Goal: Task Accomplishment & Management: Manage account settings

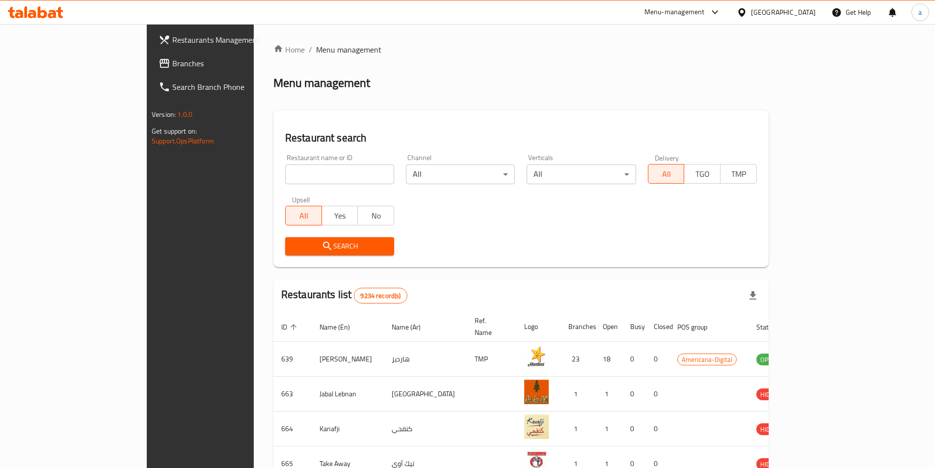
click at [747, 7] on icon at bounding box center [741, 12] width 10 height 10
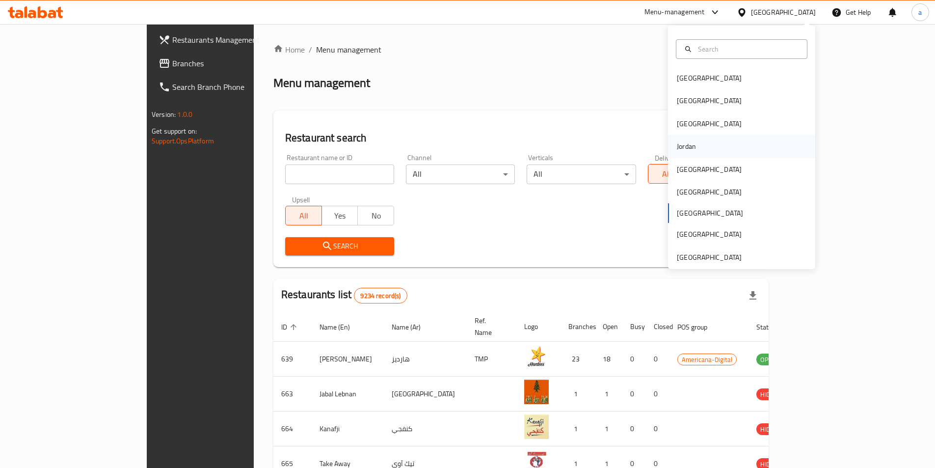
click at [689, 149] on div "Jordan" at bounding box center [686, 146] width 35 height 23
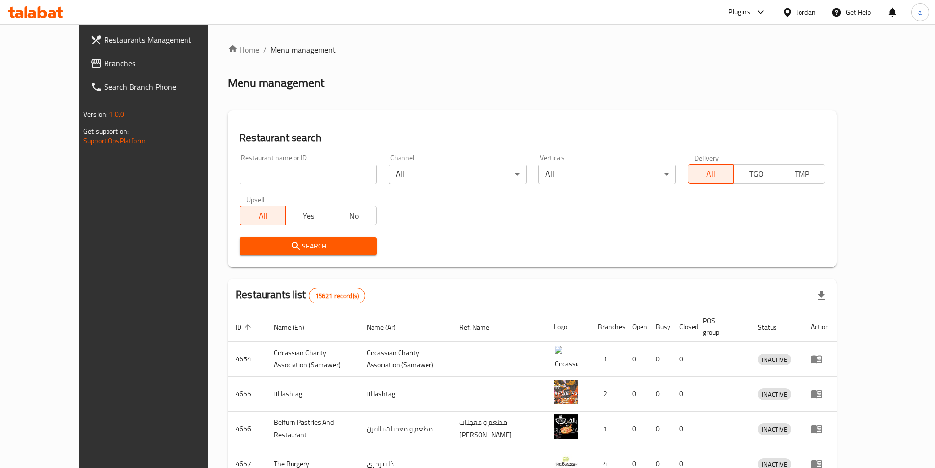
click at [104, 65] on span "Branches" at bounding box center [165, 63] width 123 height 12
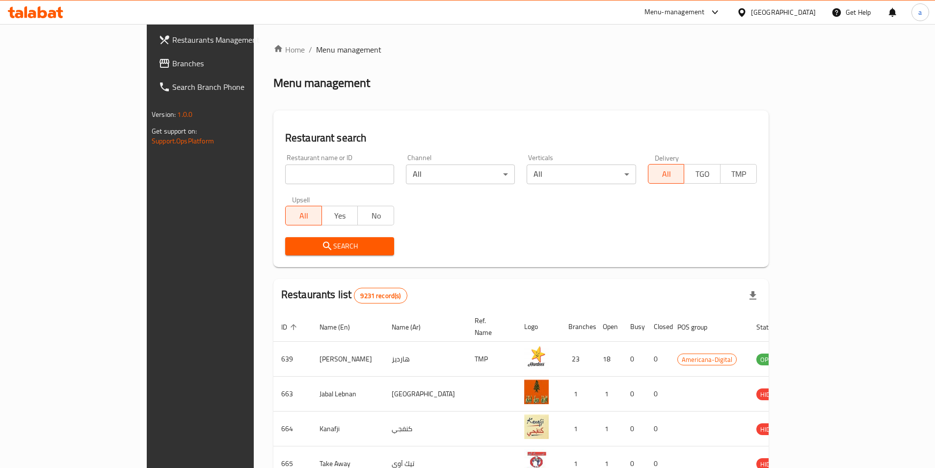
click at [800, 14] on div "[GEOGRAPHIC_DATA]" at bounding box center [783, 12] width 65 height 11
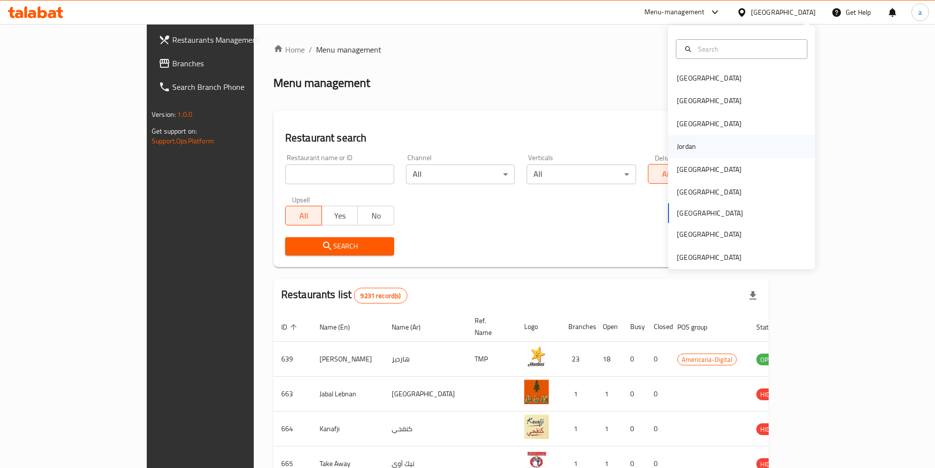
click at [677, 149] on div "Jordan" at bounding box center [686, 146] width 19 height 11
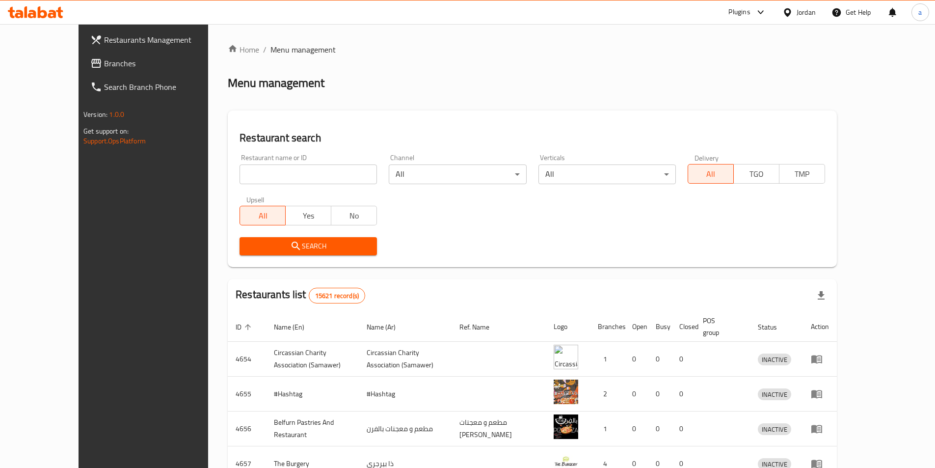
click at [104, 69] on span "Branches" at bounding box center [165, 63] width 123 height 12
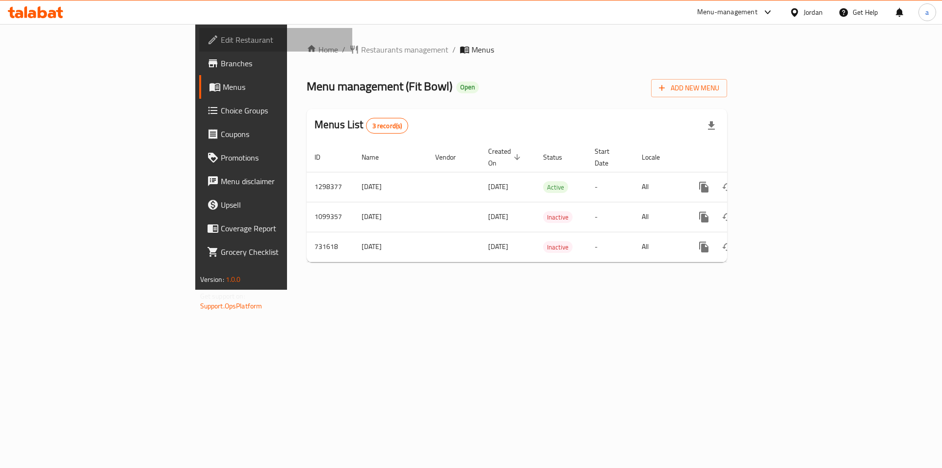
click at [221, 43] on span "Edit Restaurant" at bounding box center [283, 40] width 124 height 12
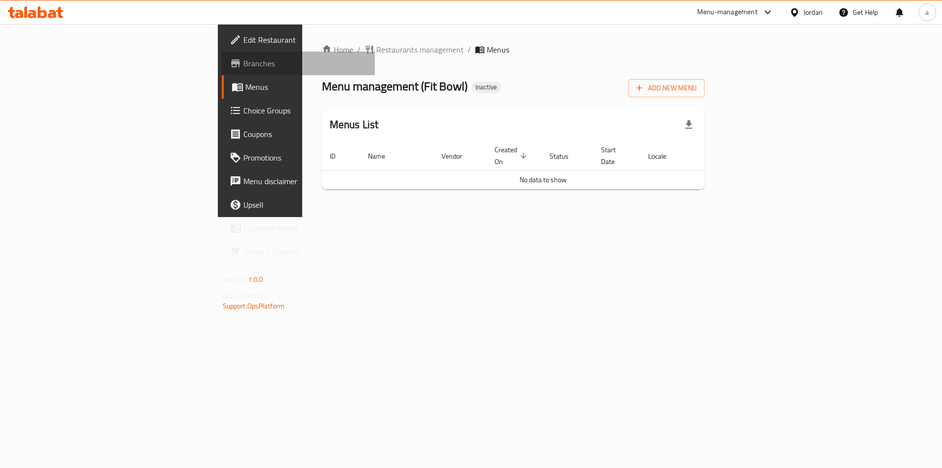
click at [243, 63] on span "Branches" at bounding box center [305, 63] width 124 height 12
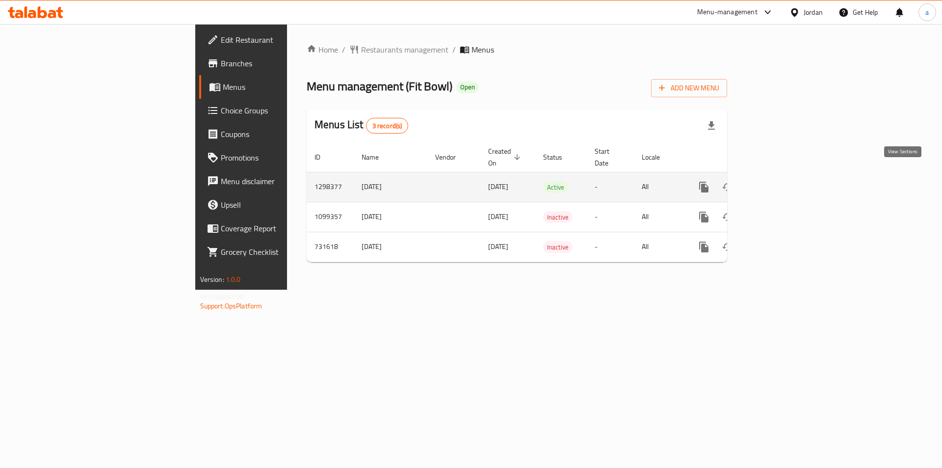
click at [781, 181] on icon "enhanced table" at bounding box center [775, 187] width 12 height 12
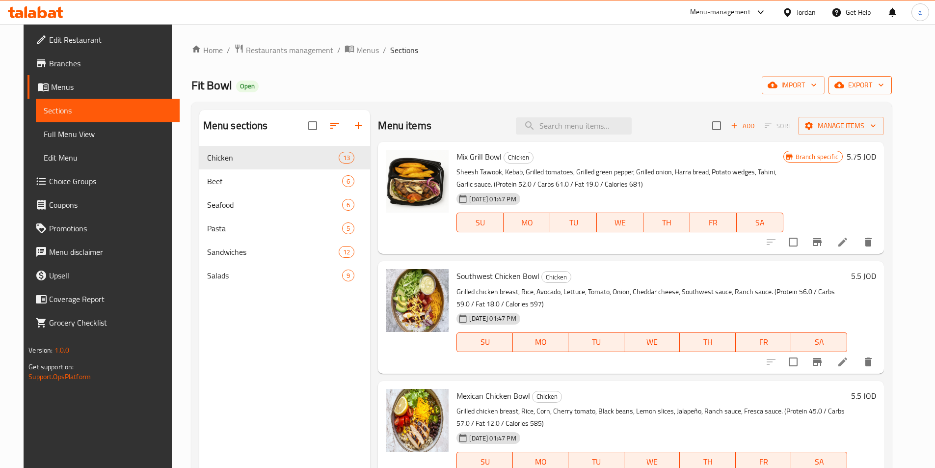
click at [884, 89] on span "export" at bounding box center [860, 85] width 48 height 12
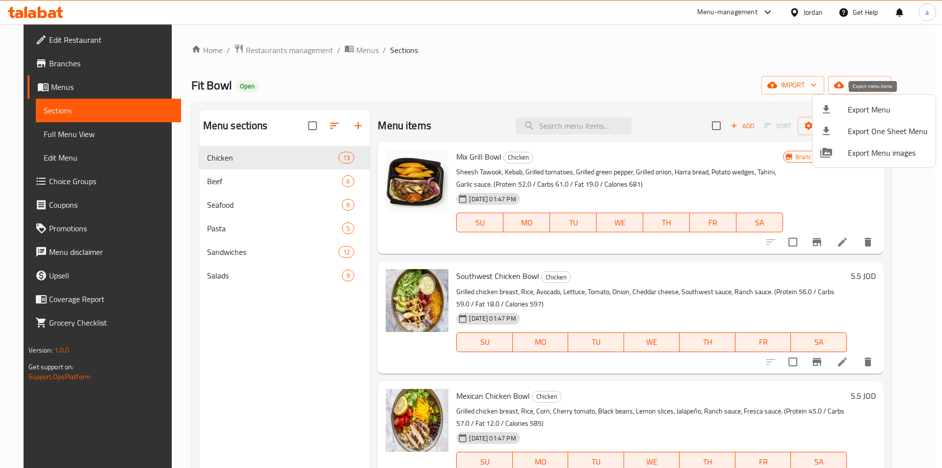
click at [861, 112] on span "Export Menu" at bounding box center [888, 110] width 80 height 12
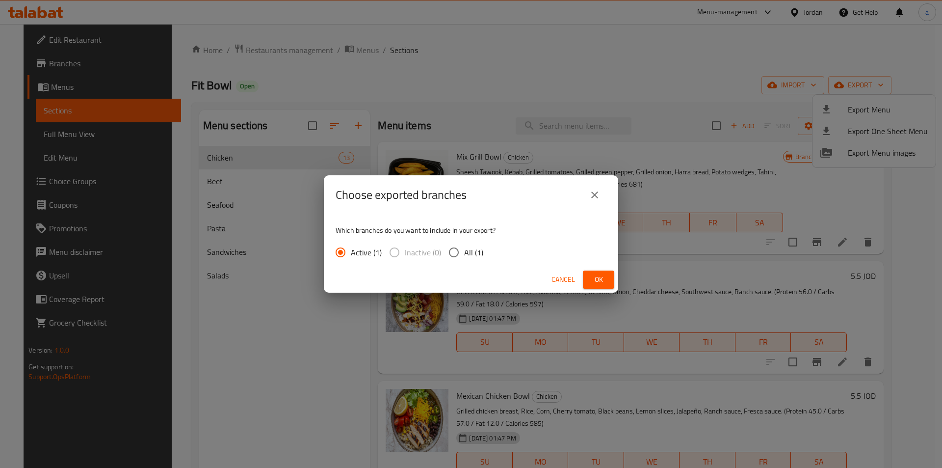
click at [455, 250] on input "All (1)" at bounding box center [454, 252] width 21 height 21
radio input "true"
click at [595, 277] on span "Ok" at bounding box center [599, 279] width 16 height 12
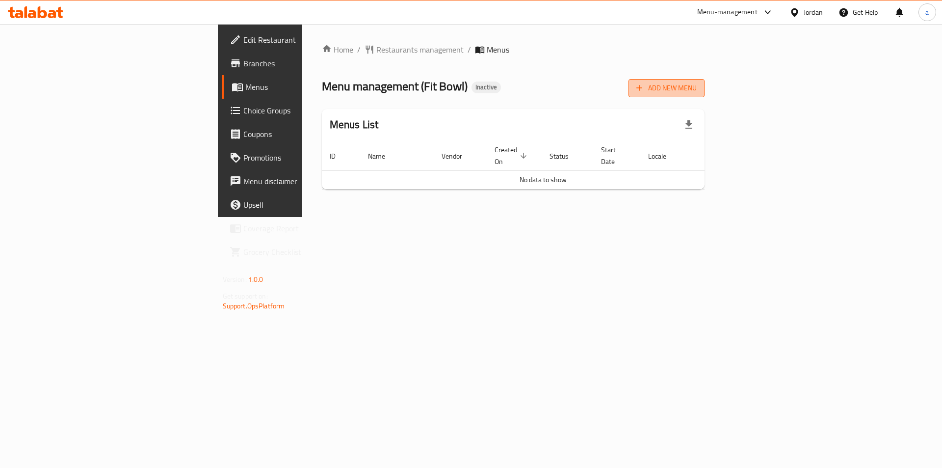
click at [697, 90] on span "Add New Menu" at bounding box center [666, 88] width 60 height 12
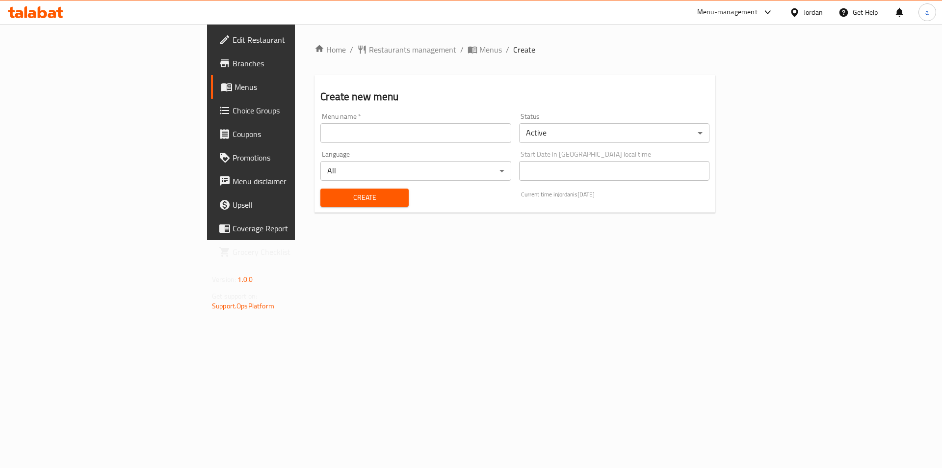
click at [320, 136] on input "text" at bounding box center [415, 133] width 190 height 20
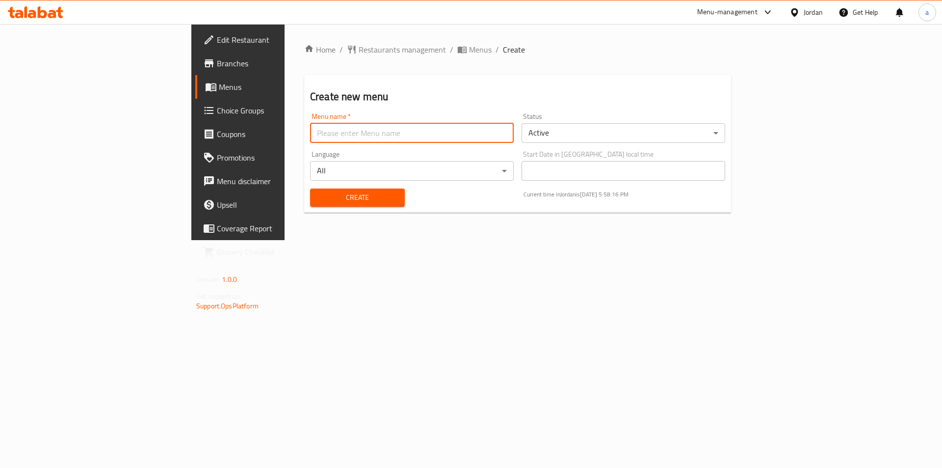
type input "abdalkarimamer"
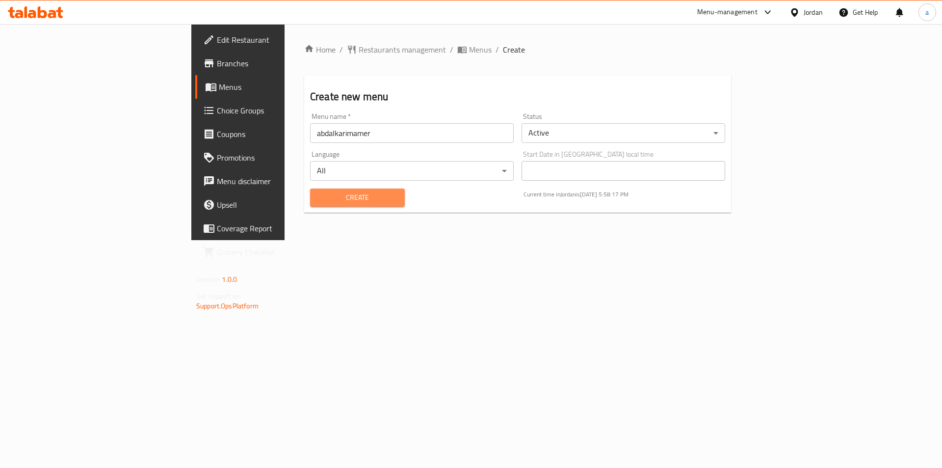
click at [318, 196] on span "Create" at bounding box center [357, 197] width 79 height 12
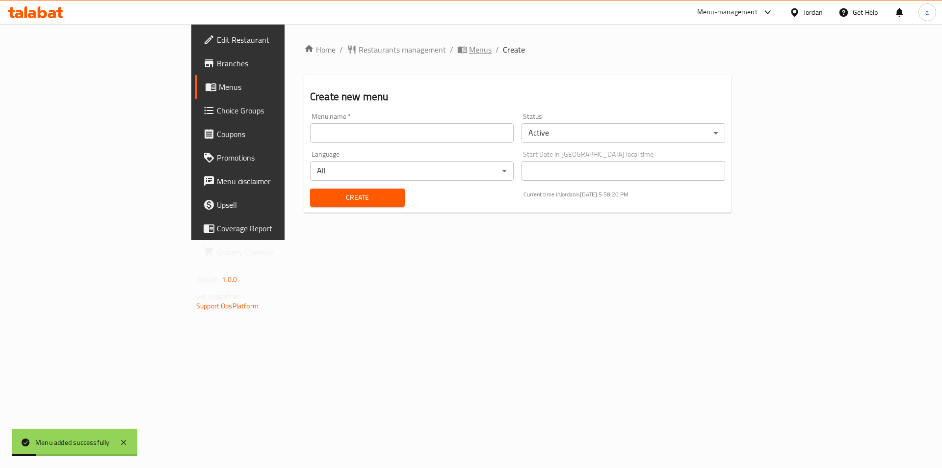
click at [469, 52] on span "Menus" at bounding box center [480, 50] width 23 height 12
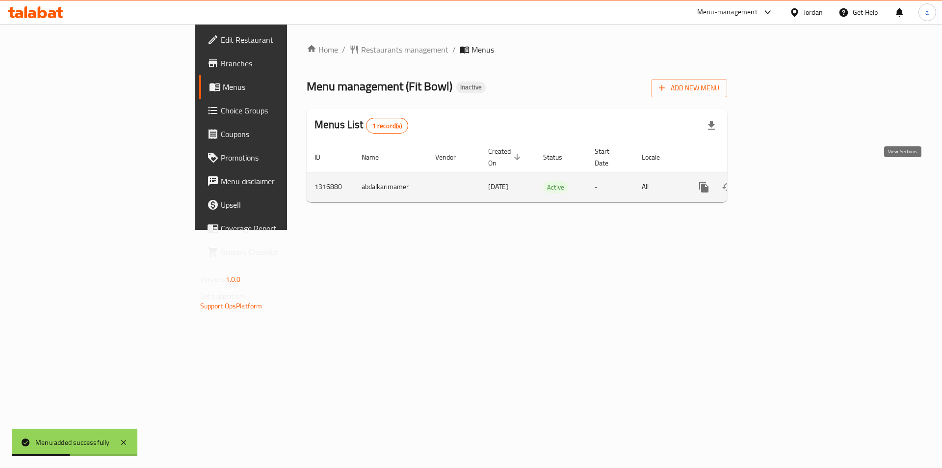
click at [781, 181] on icon "enhanced table" at bounding box center [775, 187] width 12 height 12
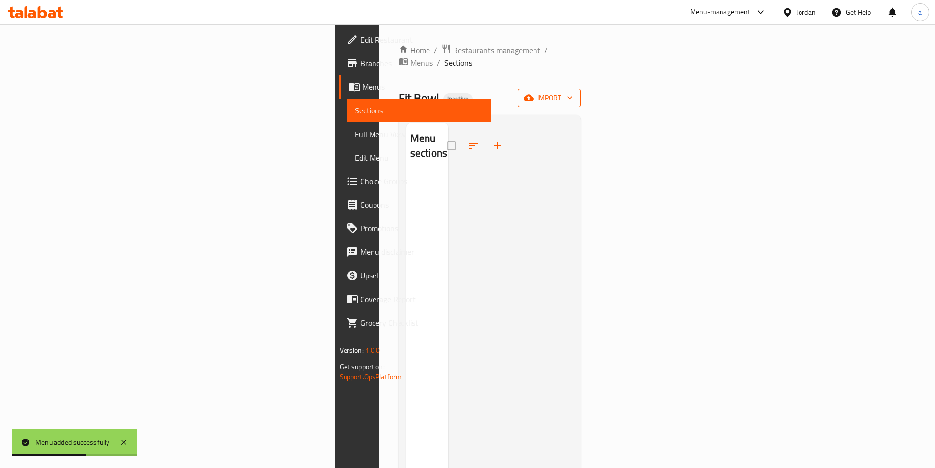
click at [533, 95] on icon "button" at bounding box center [528, 98] width 10 height 6
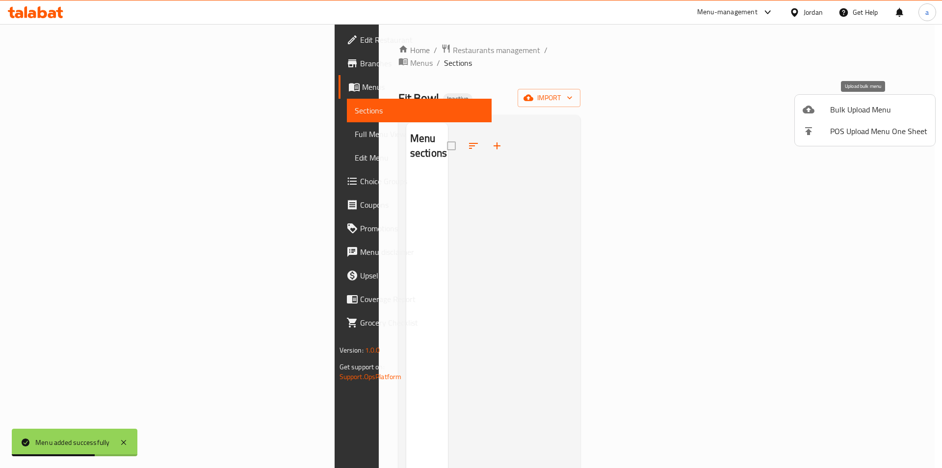
click at [835, 109] on span "Bulk Upload Menu" at bounding box center [878, 110] width 97 height 12
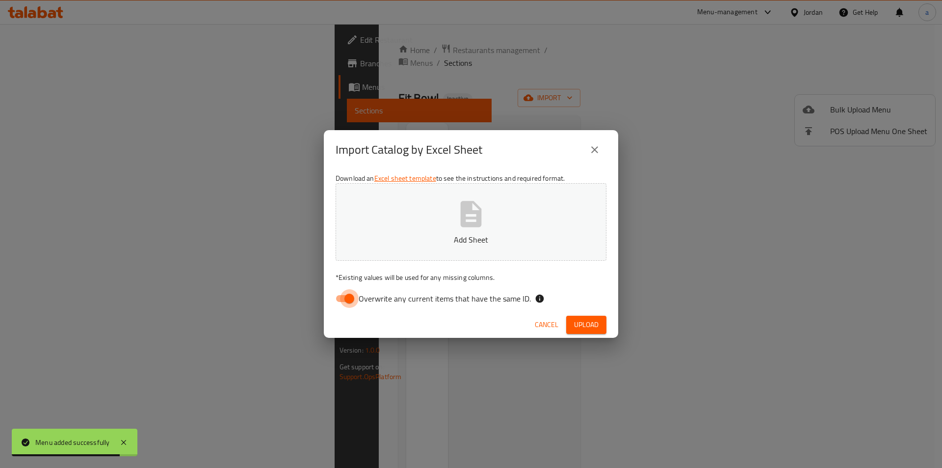
click at [345, 298] on input "Overwrite any current items that have the same ID." at bounding box center [349, 298] width 56 height 19
checkbox input "false"
click at [462, 234] on p "Add Sheet" at bounding box center [471, 240] width 240 height 12
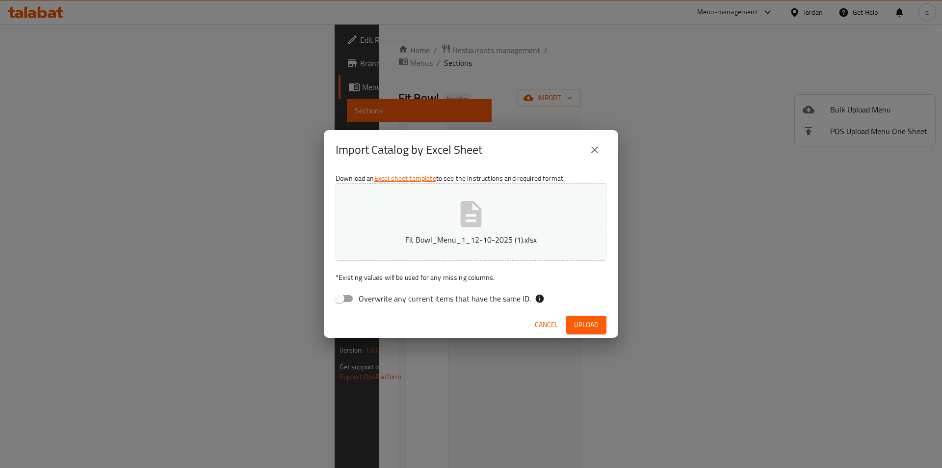
click at [592, 325] on span "Upload" at bounding box center [586, 324] width 25 height 12
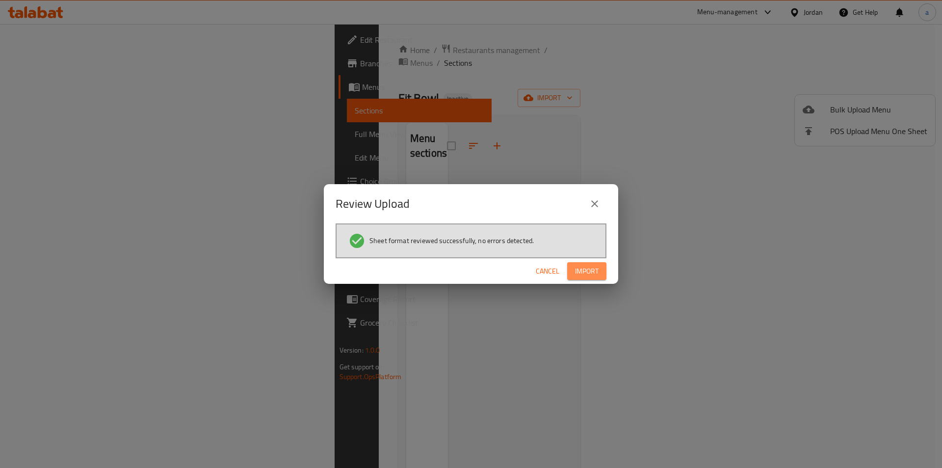
click at [585, 266] on span "Import" at bounding box center [587, 271] width 24 height 12
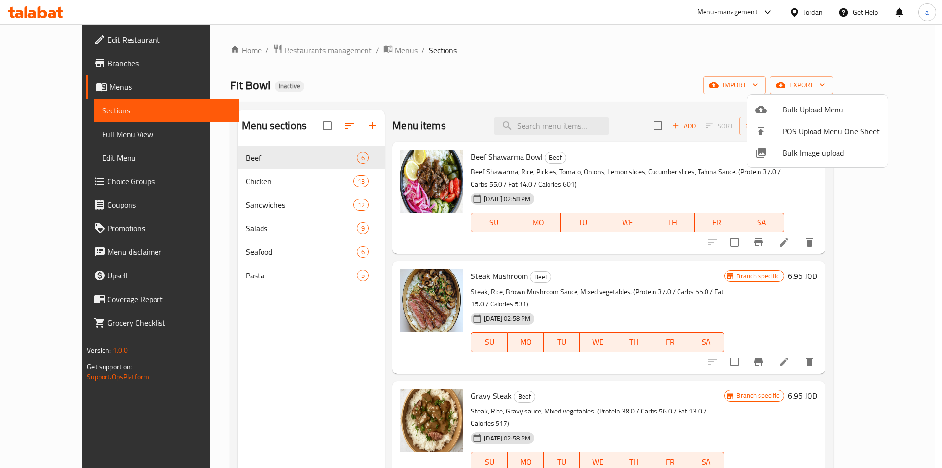
click at [58, 132] on div at bounding box center [471, 234] width 942 height 468
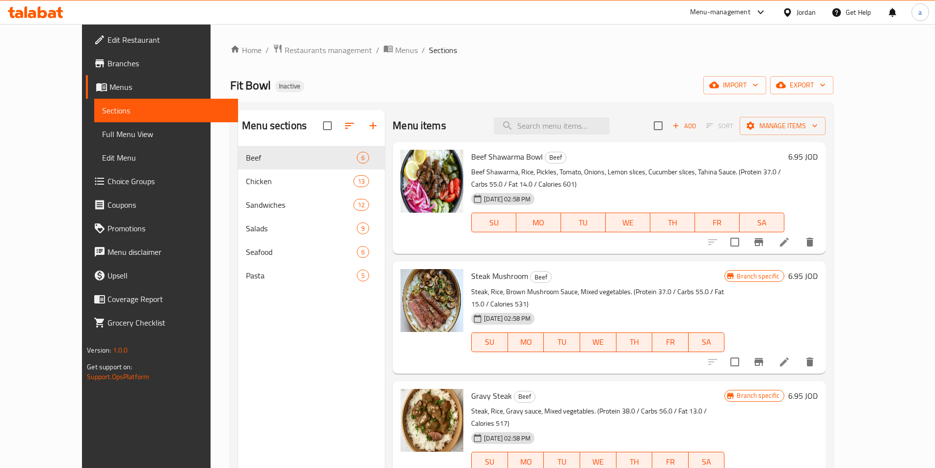
drag, startPoint x: 59, startPoint y: 130, endPoint x: 140, endPoint y: 142, distance: 82.3
click at [102, 131] on span "Full Menu View" at bounding box center [166, 134] width 128 height 12
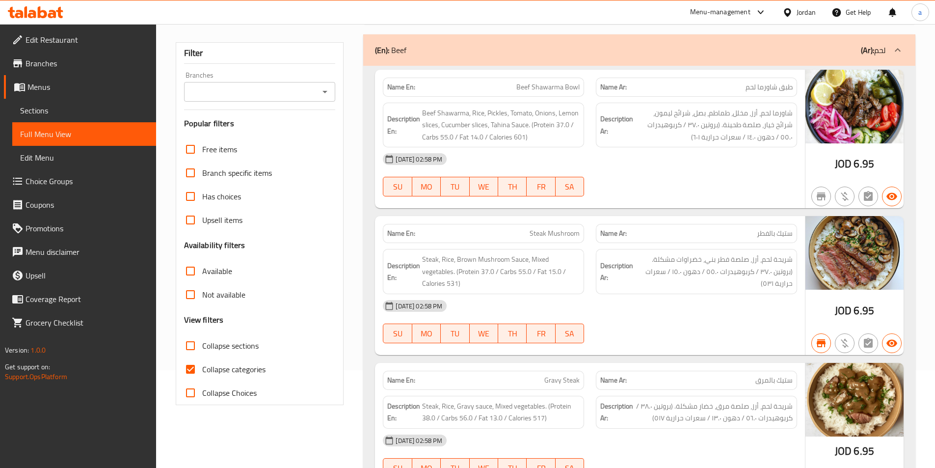
scroll to position [98, 0]
click at [194, 369] on input "Collapse categories" at bounding box center [191, 369] width 24 height 24
checkbox input "false"
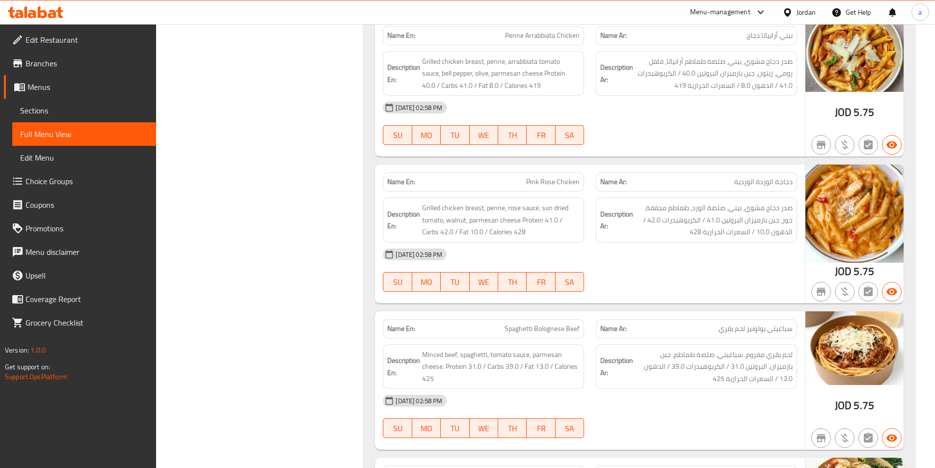
scroll to position [7701, 0]
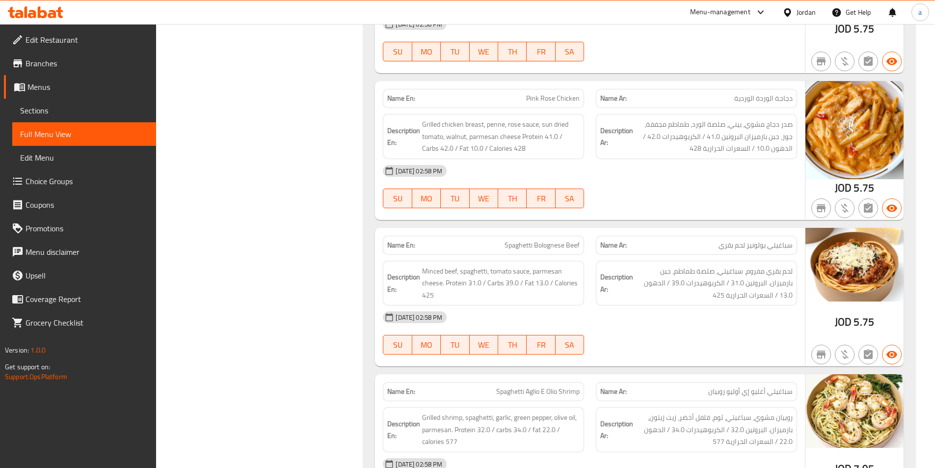
click at [666, 305] on div "12-10-2025 02:58 PM SU MO TU WE TH FR SA" at bounding box center [590, 332] width 426 height 55
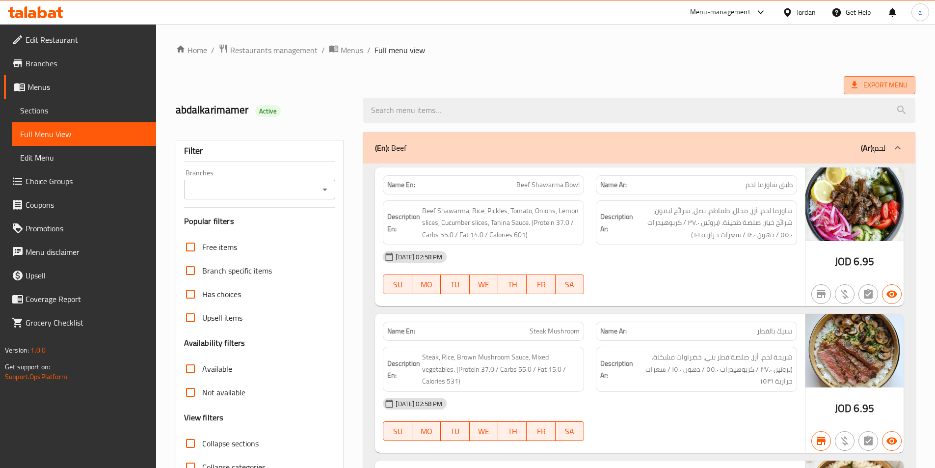
click at [874, 85] on span "Export Menu" at bounding box center [879, 85] width 56 height 12
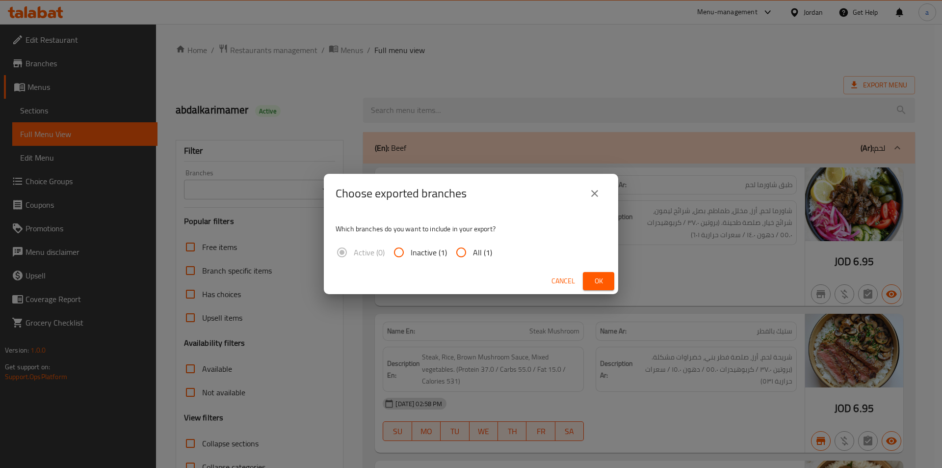
click at [469, 237] on div "Which branches do you want to include in your export? Active (0) Inactive (1) A…" at bounding box center [471, 240] width 294 height 55
click at [466, 267] on div "Which branches do you want to include in your export? Active (0) Inactive (1) A…" at bounding box center [471, 240] width 294 height 55
drag, startPoint x: 471, startPoint y: 254, endPoint x: 537, endPoint y: 262, distance: 66.3
click at [471, 253] on input "All (1)" at bounding box center [461, 252] width 24 height 24
radio input "true"
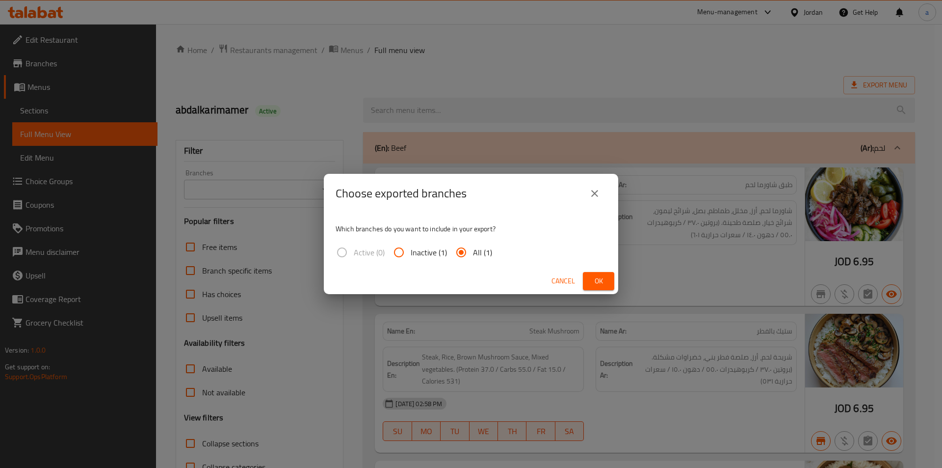
click at [583, 280] on button "Ok" at bounding box center [598, 281] width 31 height 18
